Goal: Find specific page/section: Find specific page/section

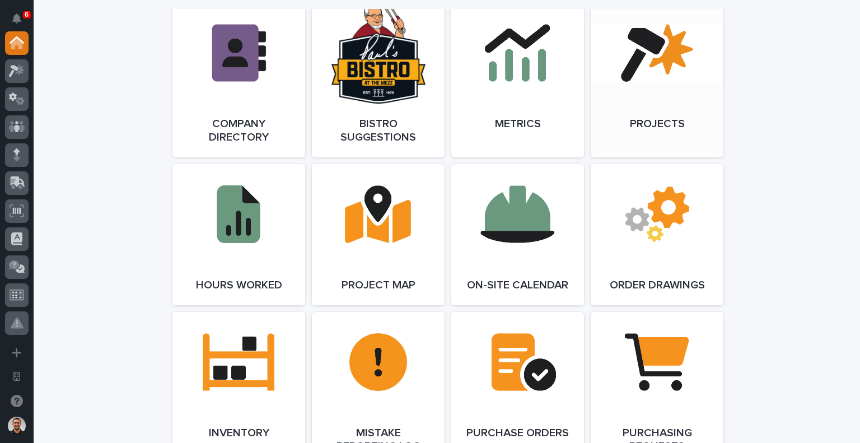
scroll to position [1008, 0]
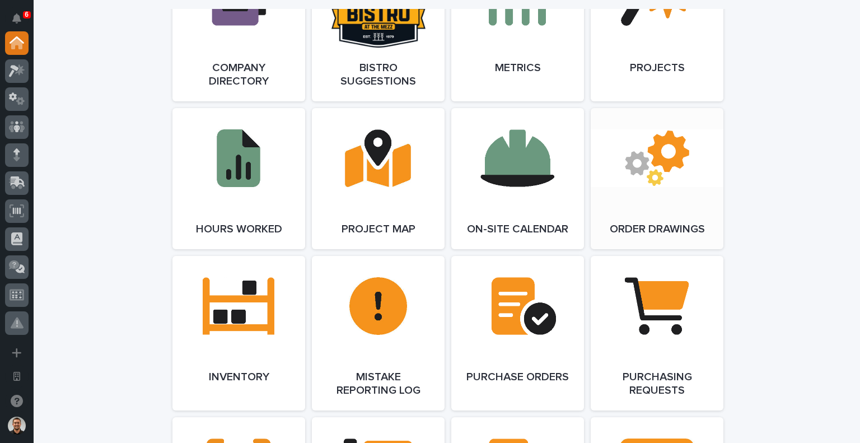
click at [703, 162] on link "Open Link" at bounding box center [657, 178] width 133 height 141
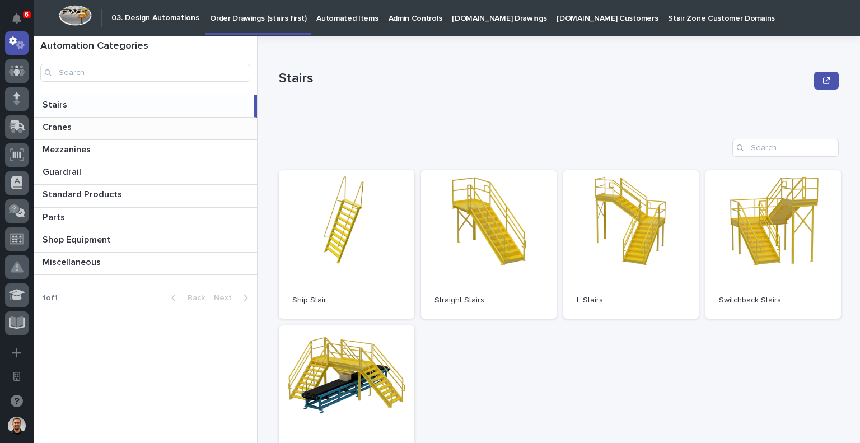
click at [149, 136] on div "Cranes Cranes" at bounding box center [145, 129] width 223 height 22
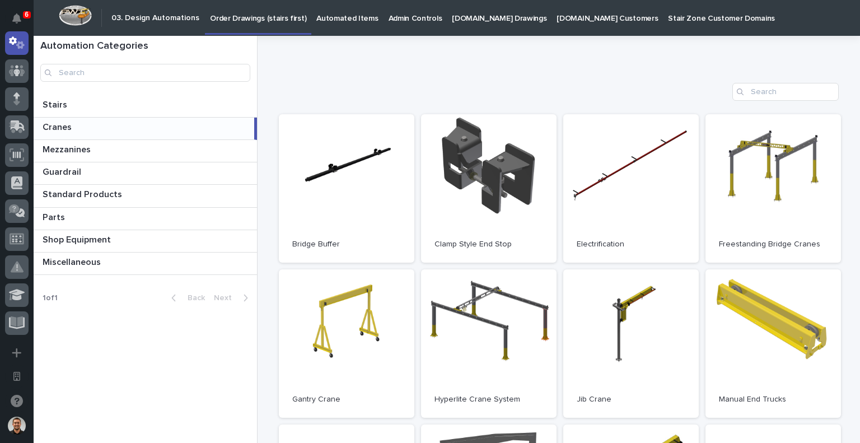
scroll to position [224, 0]
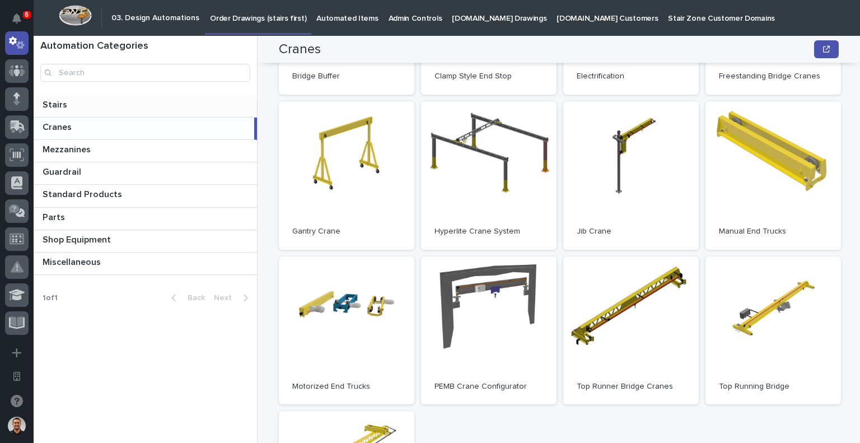
click at [127, 111] on div "Stairs Stairs" at bounding box center [145, 106] width 223 height 22
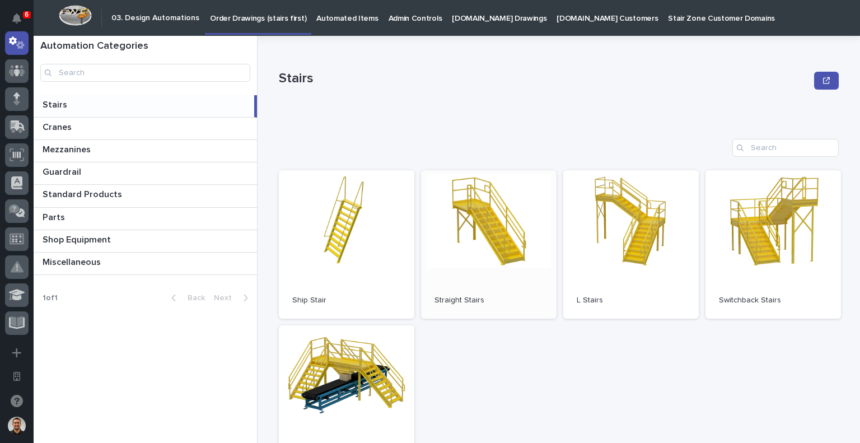
click at [452, 280] on link "Open" at bounding box center [488, 244] width 135 height 148
click at [143, 137] on div "Cranes Cranes" at bounding box center [145, 129] width 223 height 22
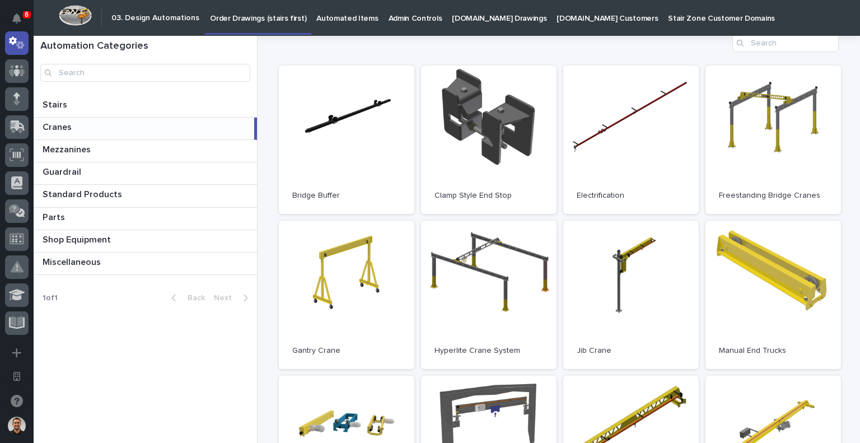
scroll to position [168, 0]
